Goal: Transaction & Acquisition: Purchase product/service

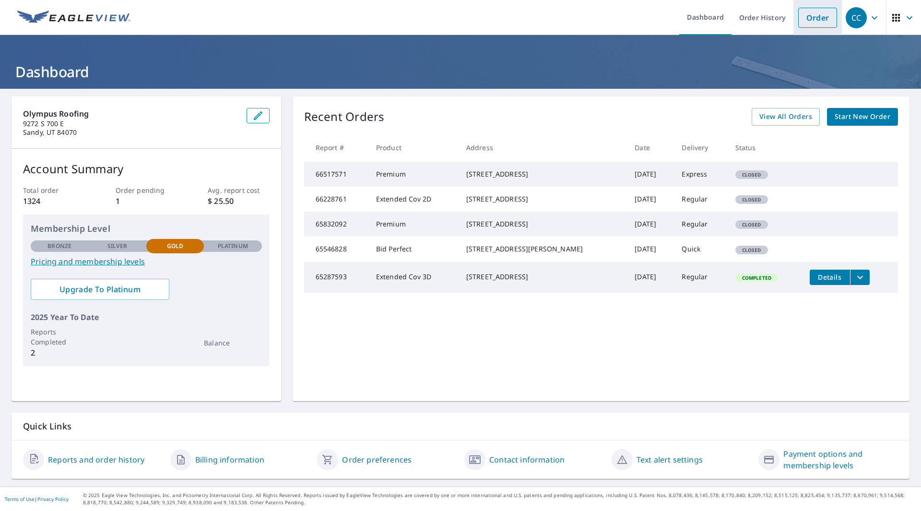
click at [816, 26] on link "Order" at bounding box center [817, 18] width 39 height 20
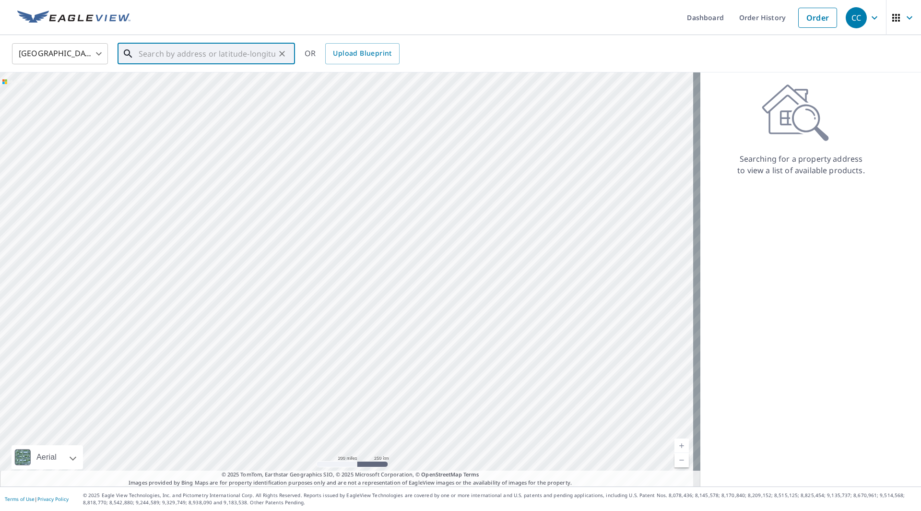
paste input "[STREET_ADDRESS]"
click at [206, 97] on li "[STREET_ADDRESS]" at bounding box center [206, 86] width 177 height 33
type input "[STREET_ADDRESS]"
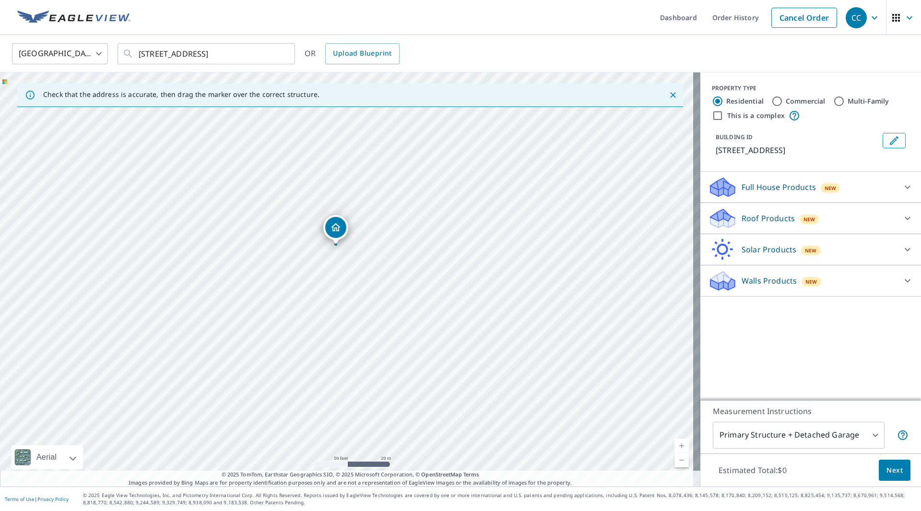
drag, startPoint x: 384, startPoint y: 283, endPoint x: 390, endPoint y: 224, distance: 59.3
click at [390, 224] on div "[STREET_ADDRESS]" at bounding box center [350, 279] width 700 height 414
drag, startPoint x: 393, startPoint y: 231, endPoint x: 427, endPoint y: 228, distance: 33.7
click at [427, 228] on div "[STREET_ADDRESS]" at bounding box center [350, 279] width 700 height 414
click at [860, 199] on div "Full House Products New" at bounding box center [802, 187] width 188 height 23
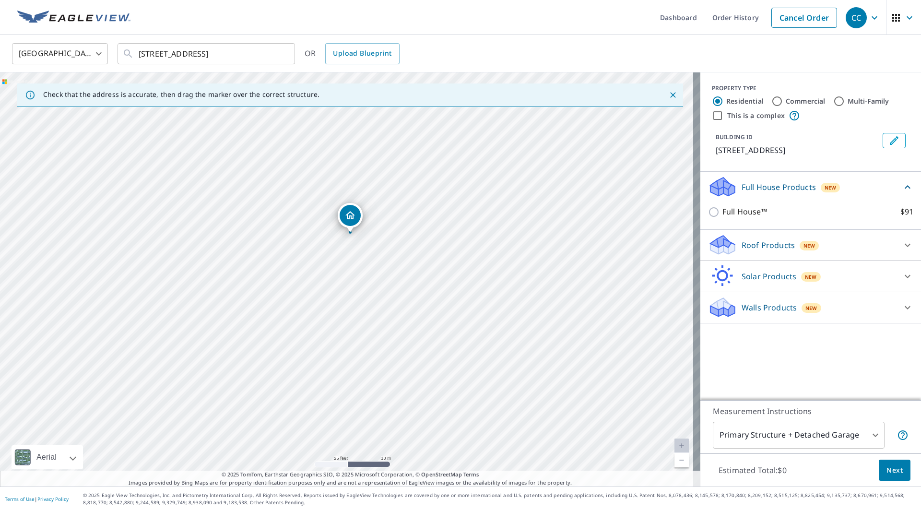
click at [861, 198] on div "Full House Products New" at bounding box center [805, 187] width 194 height 23
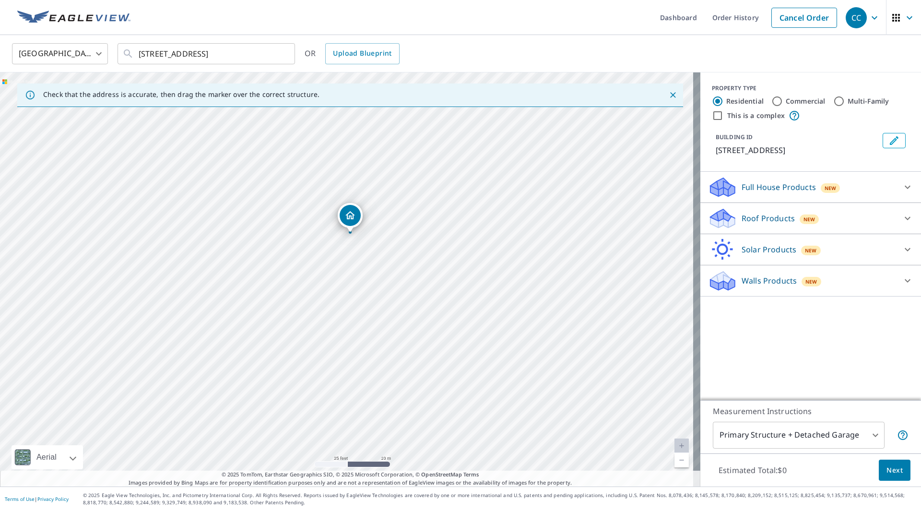
click at [840, 230] on div "Roof Products New" at bounding box center [802, 218] width 188 height 23
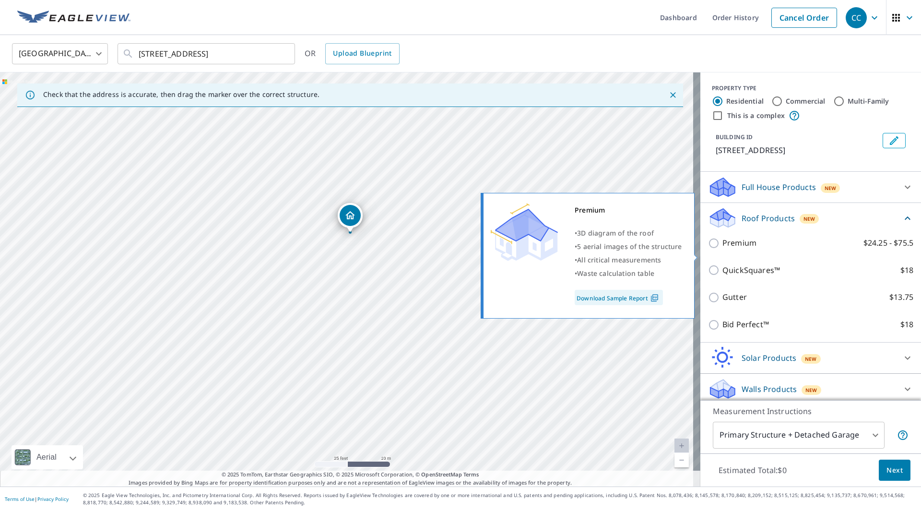
click at [708, 249] on input "Premium $24.25 - $75.5" at bounding box center [715, 243] width 14 height 12
checkbox input "true"
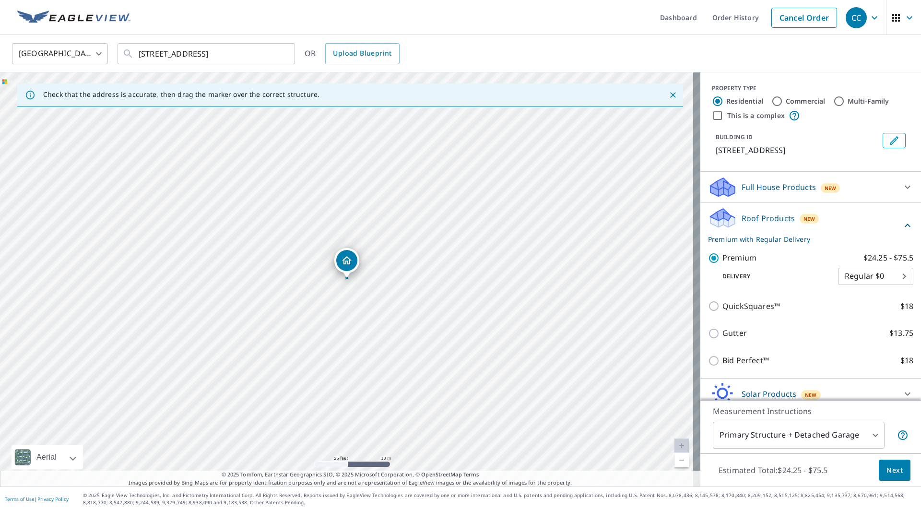
click at [819, 228] on div "Roof Products New Premium with Regular Delivery" at bounding box center [805, 225] width 194 height 37
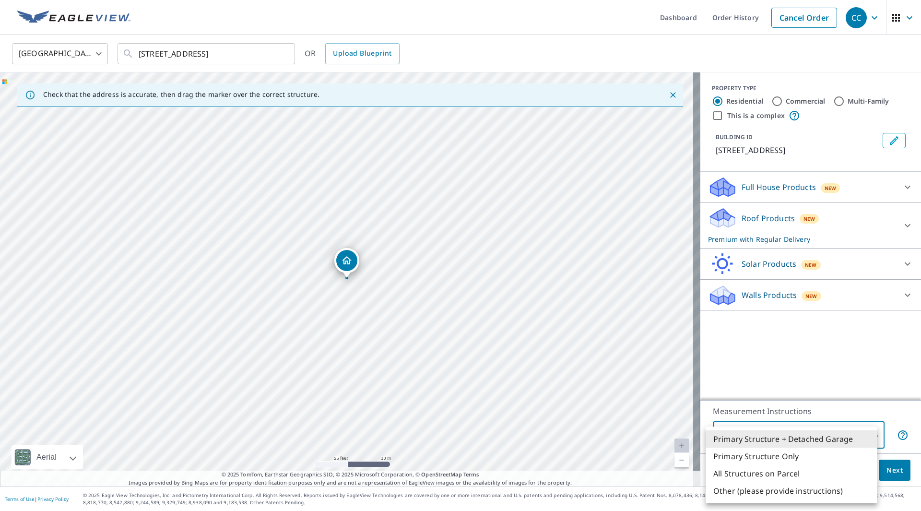
click at [844, 433] on body "CC CC Dashboard Order History Cancel Order CC [GEOGRAPHIC_DATA] US ​ [STREET_AD…" at bounding box center [460, 255] width 921 height 511
click at [786, 463] on li "Primary Structure Only" at bounding box center [792, 456] width 172 height 17
type input "2"
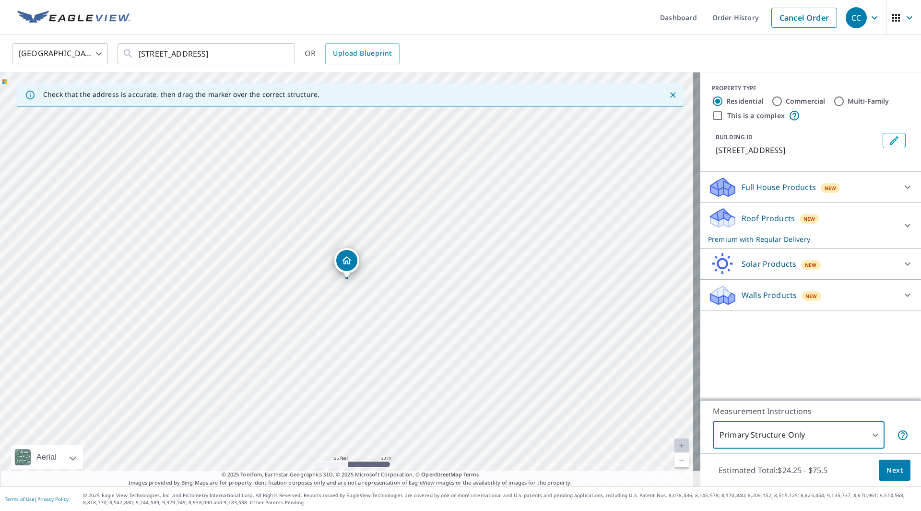
click at [896, 471] on button "Next" at bounding box center [895, 471] width 32 height 22
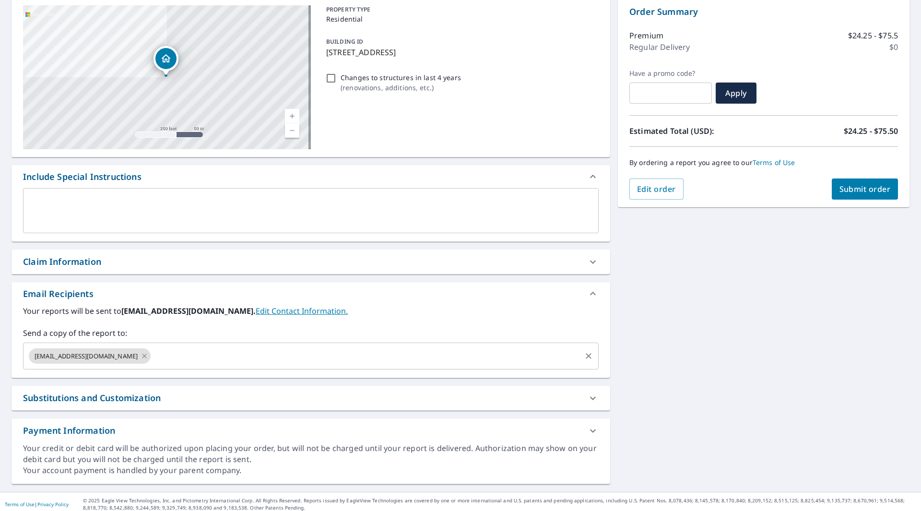
scroll to position [104, 0]
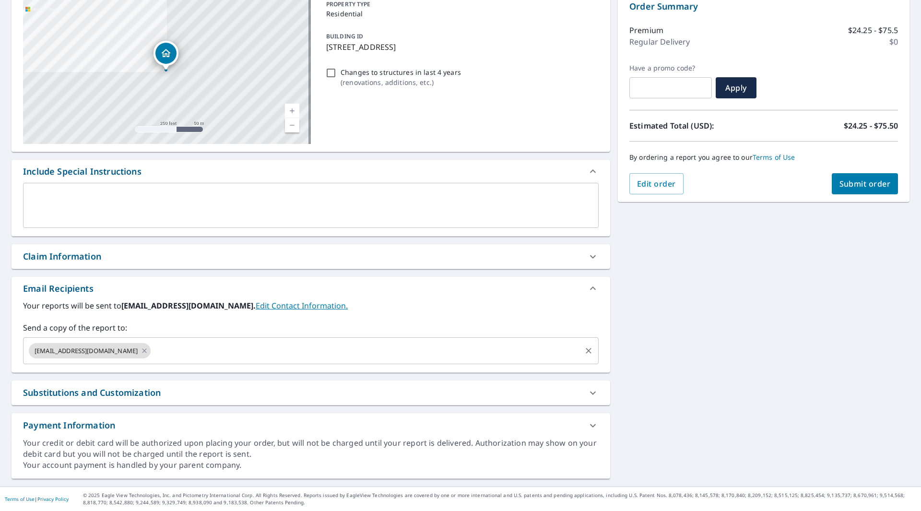
click at [157, 350] on input "text" at bounding box center [366, 351] width 428 height 18
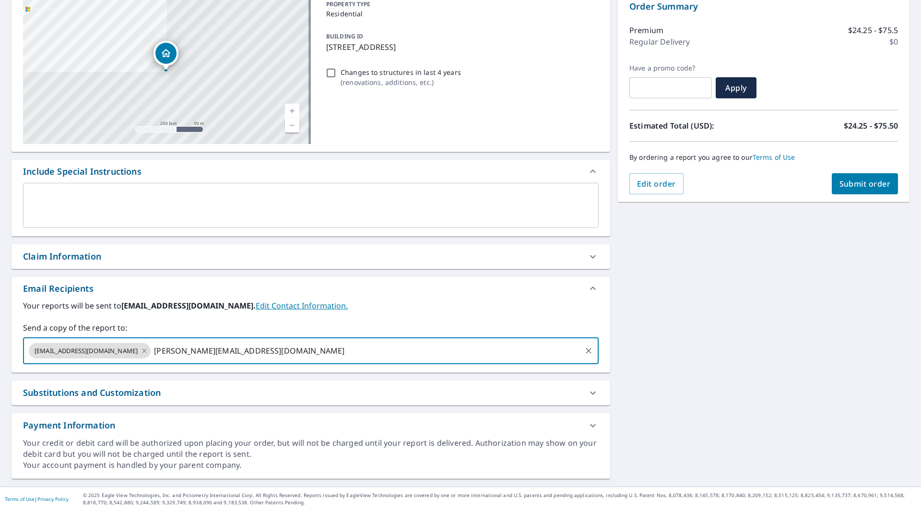
type input "[PERSON_NAME][EMAIL_ADDRESS][DOMAIN_NAME]"
click at [142, 349] on icon at bounding box center [144, 350] width 4 height 4
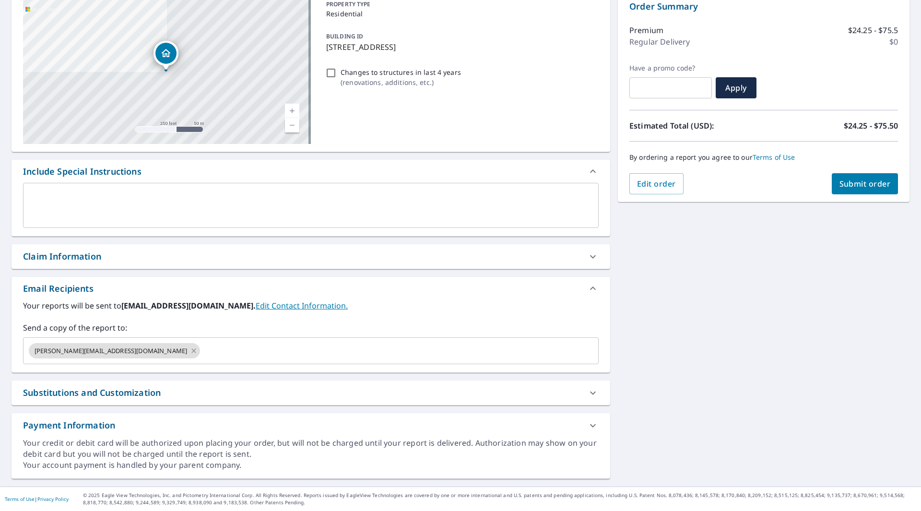
click at [459, 250] on div "Claim Information" at bounding box center [302, 256] width 558 height 13
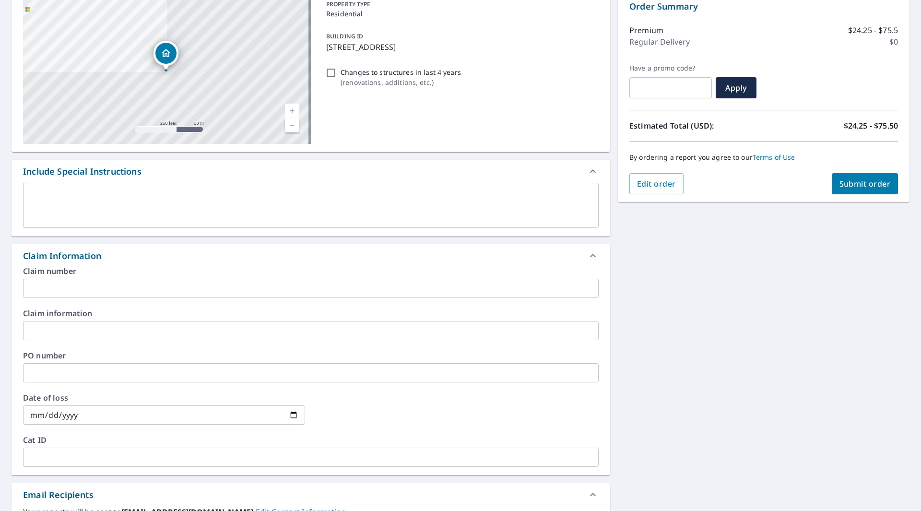
click at [459, 254] on div "Claim Information" at bounding box center [302, 255] width 558 height 13
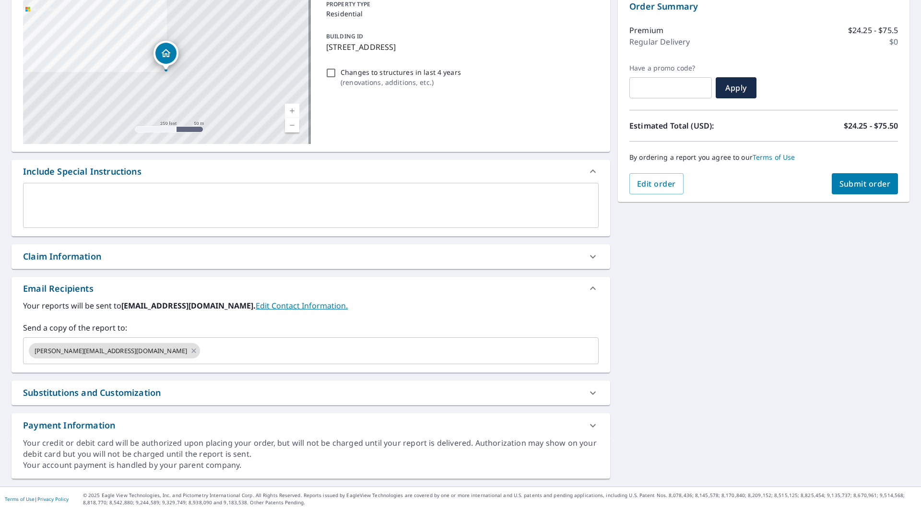
click at [287, 393] on div "Substitutions and Customization" at bounding box center [302, 392] width 558 height 13
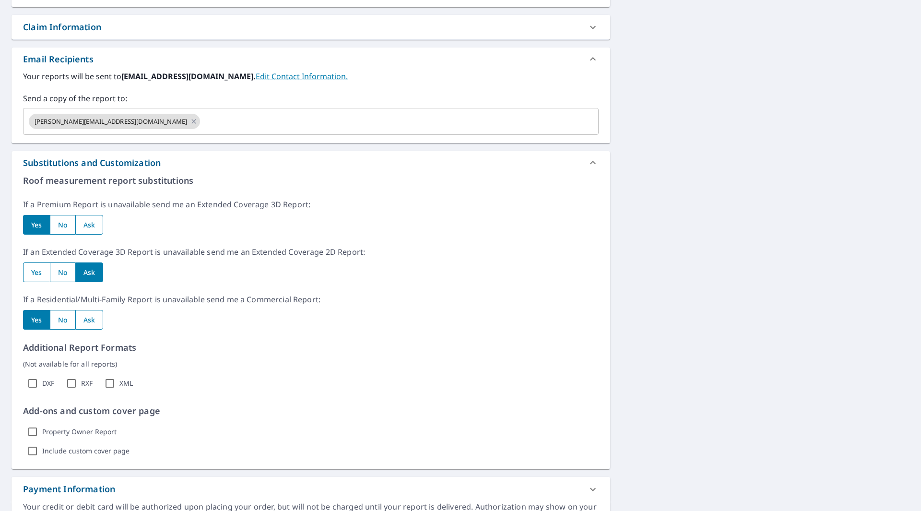
scroll to position [397, 0]
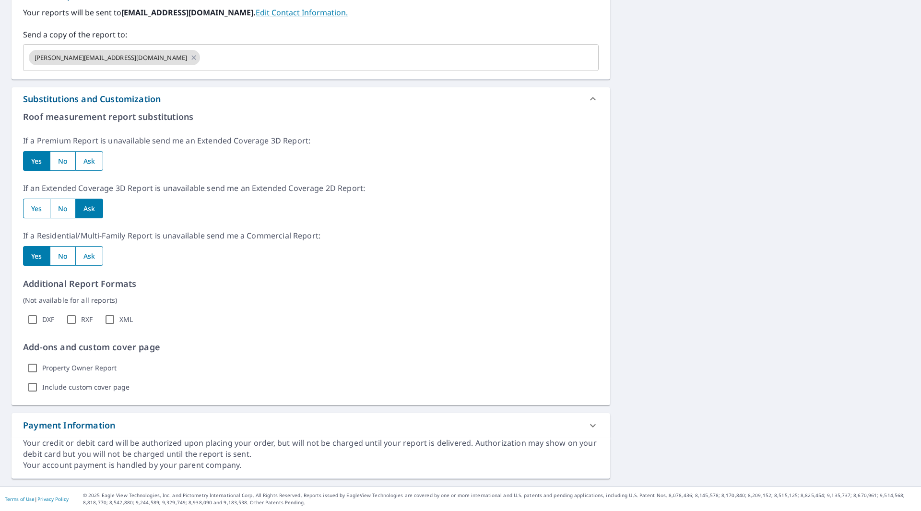
click at [421, 101] on div "Substitutions and Customization" at bounding box center [302, 99] width 558 height 13
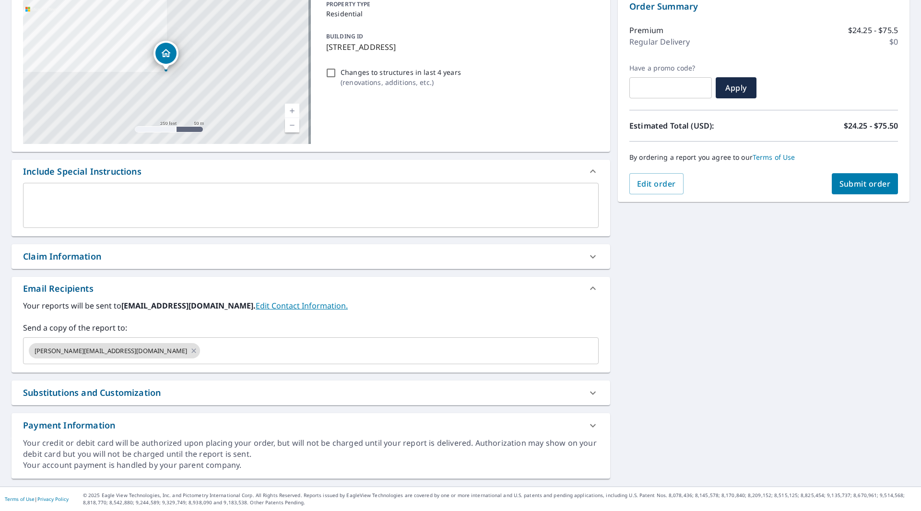
click at [842, 187] on span "Submit order" at bounding box center [865, 183] width 51 height 11
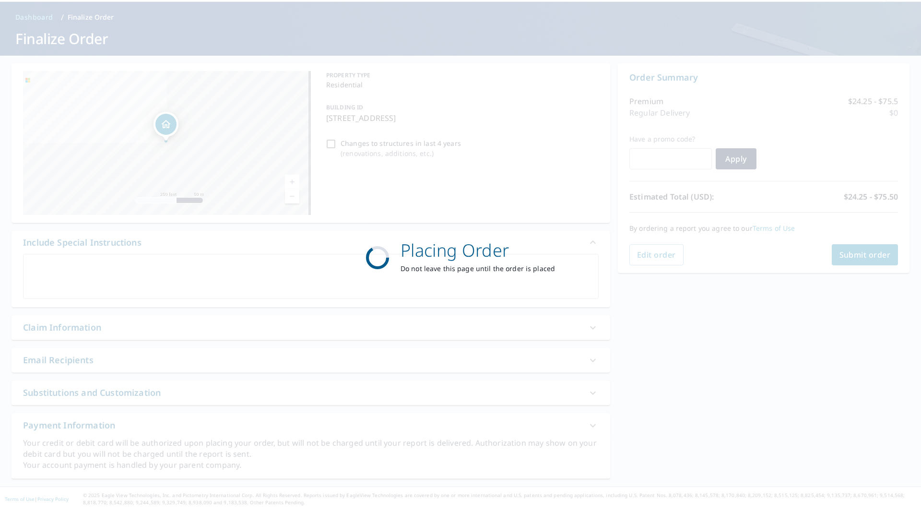
scroll to position [33, 0]
